Goal: Navigation & Orientation: Find specific page/section

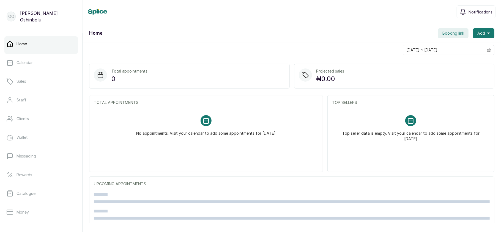
click at [438, 30] on button "Booking link" at bounding box center [453, 33] width 31 height 10
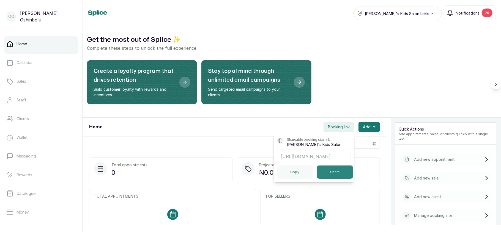
click at [329, 177] on button "Share" at bounding box center [335, 172] width 36 height 13
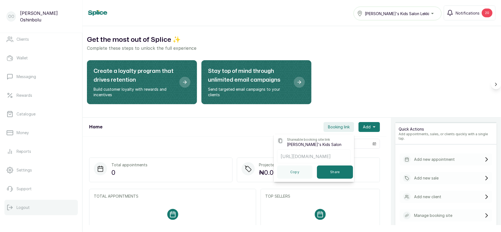
click at [27, 212] on button "Logout" at bounding box center [40, 207] width 73 height 15
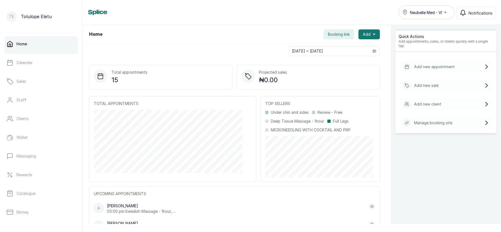
click at [443, 7] on button "Neubelle Med - VI" at bounding box center [427, 13] width 56 height 14
click at [39, 69] on link "Calendar" at bounding box center [40, 62] width 73 height 15
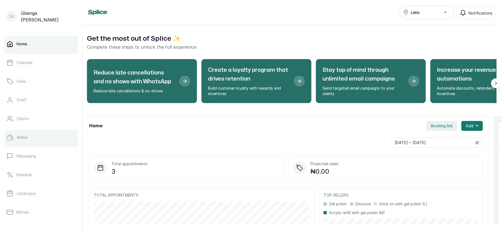
scroll to position [79, 0]
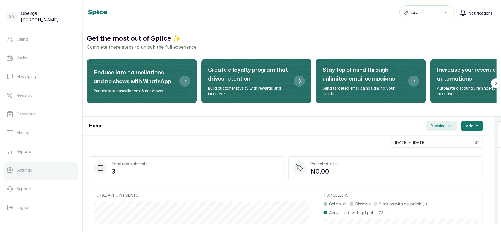
click at [27, 175] on link "Settings" at bounding box center [40, 170] width 73 height 15
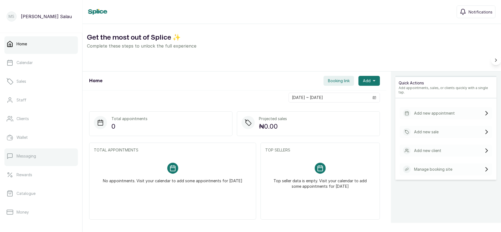
click at [28, 158] on p "Messaging" at bounding box center [27, 156] width 20 height 6
